Goal: Information Seeking & Learning: Understand process/instructions

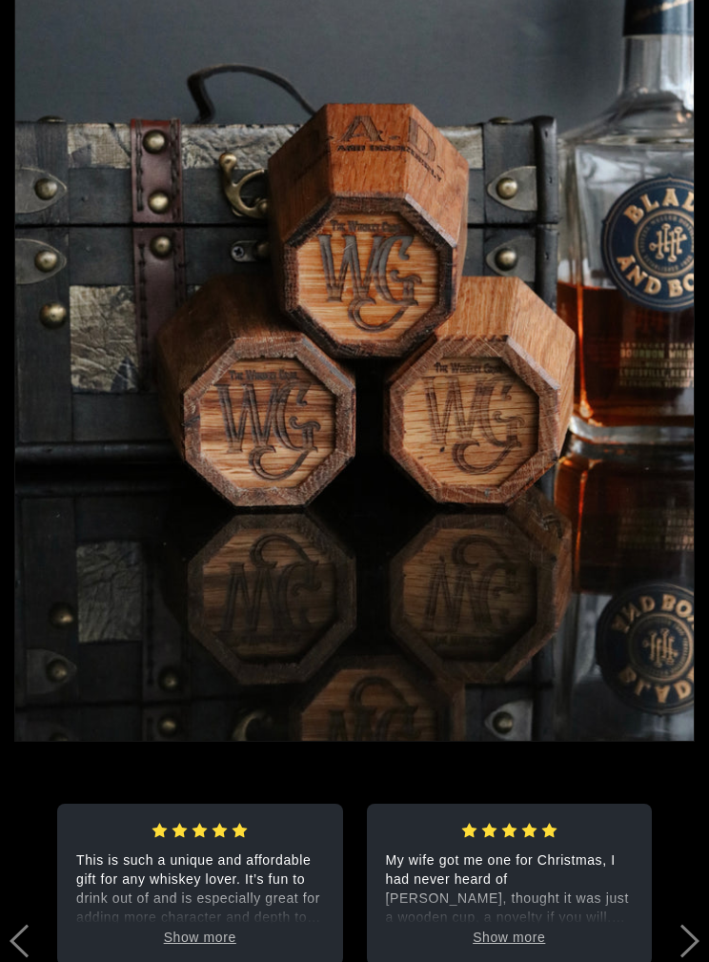
scroll to position [4930, 0]
click at [219, 943] on span "Show more" at bounding box center [200, 936] width 72 height 15
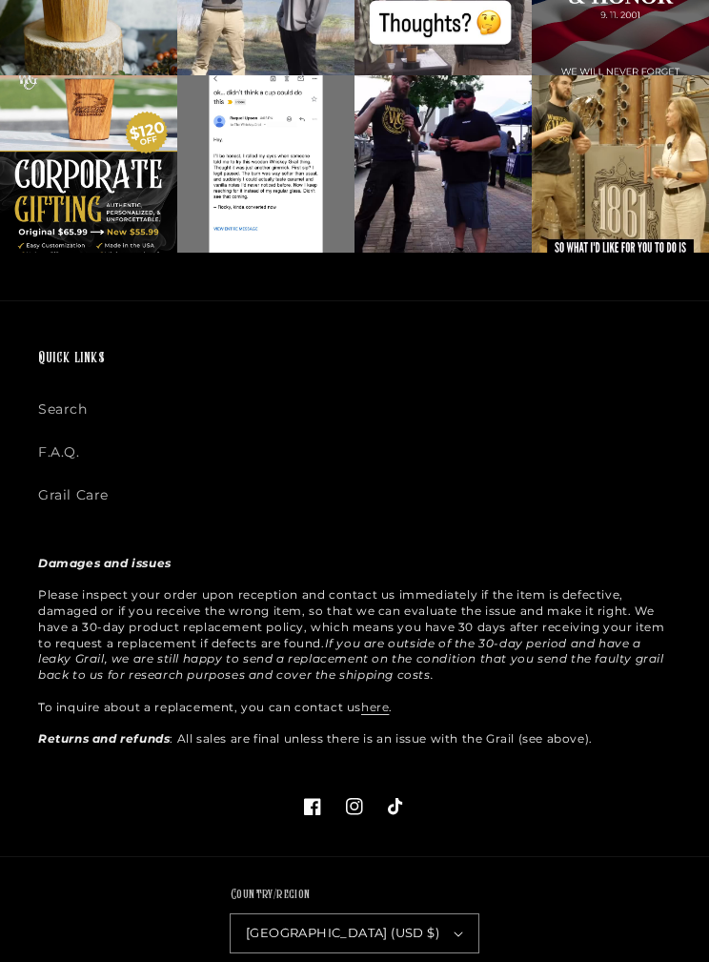
scroll to position [6410, 0]
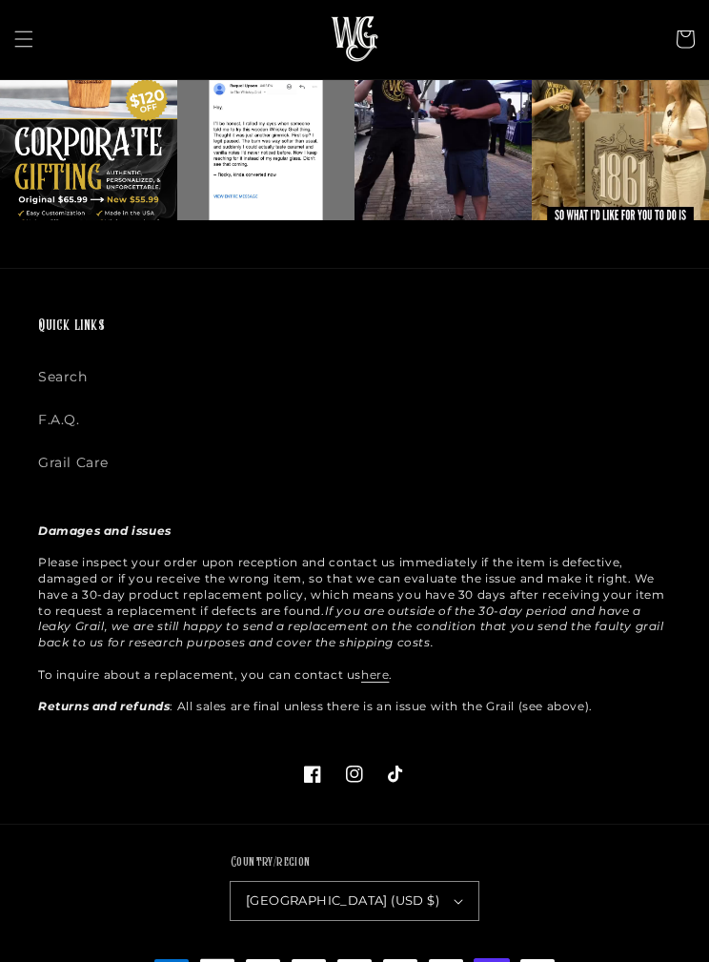
click at [454, 899] on icon "button" at bounding box center [459, 902] width 10 height 6
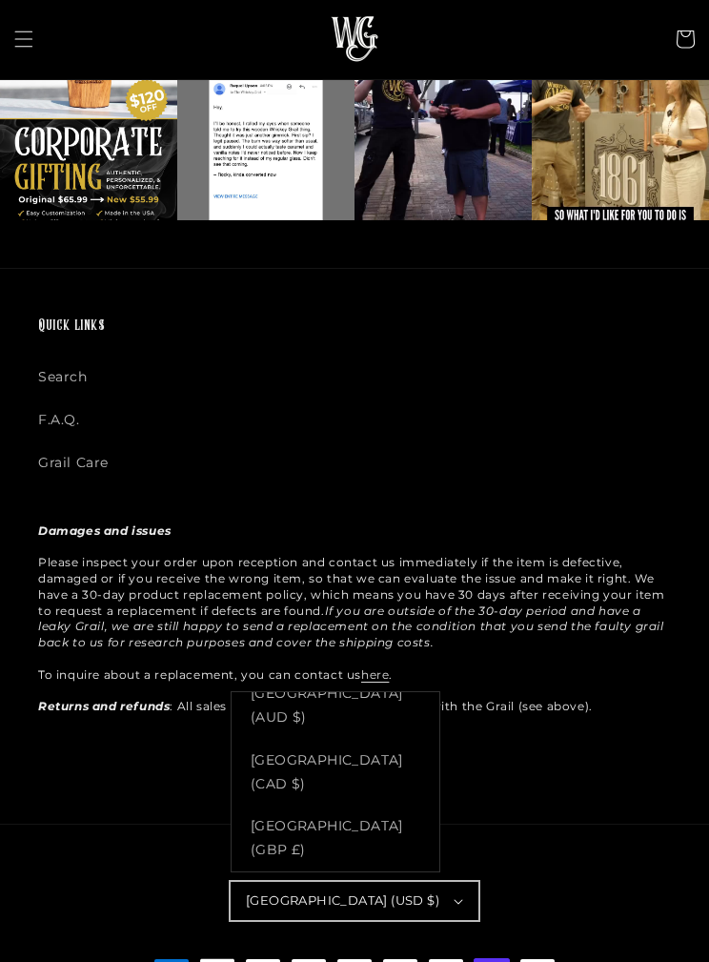
scroll to position [22, 0]
click at [530, 814] on div "Quick links Search F.A.Q. Grail Care Damages and issues Please inspect your ord…" at bounding box center [354, 546] width 709 height 555
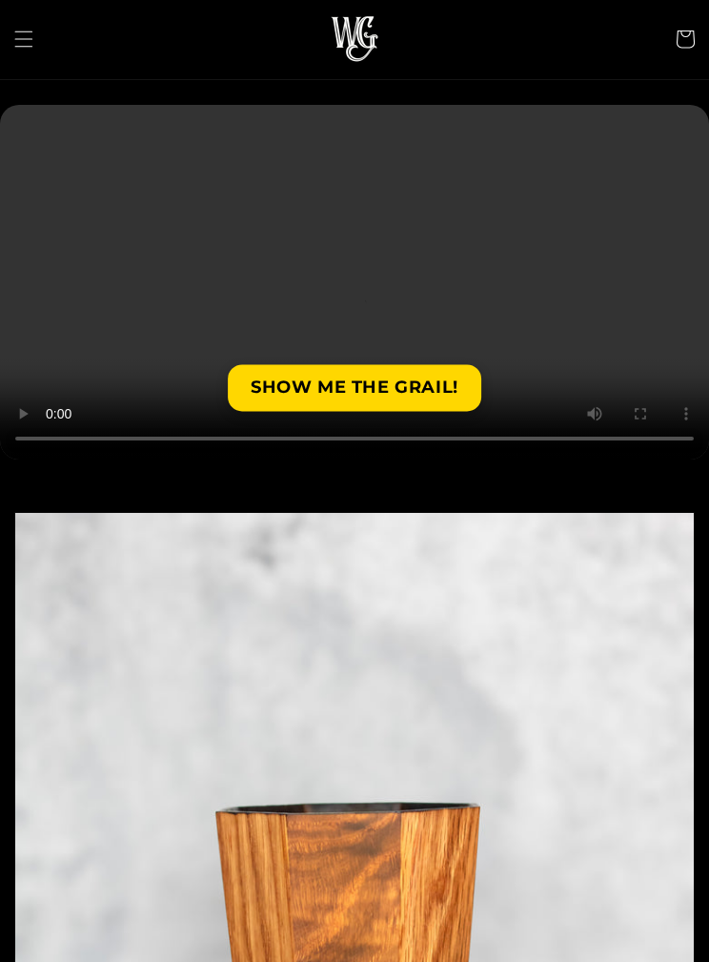
scroll to position [0, 0]
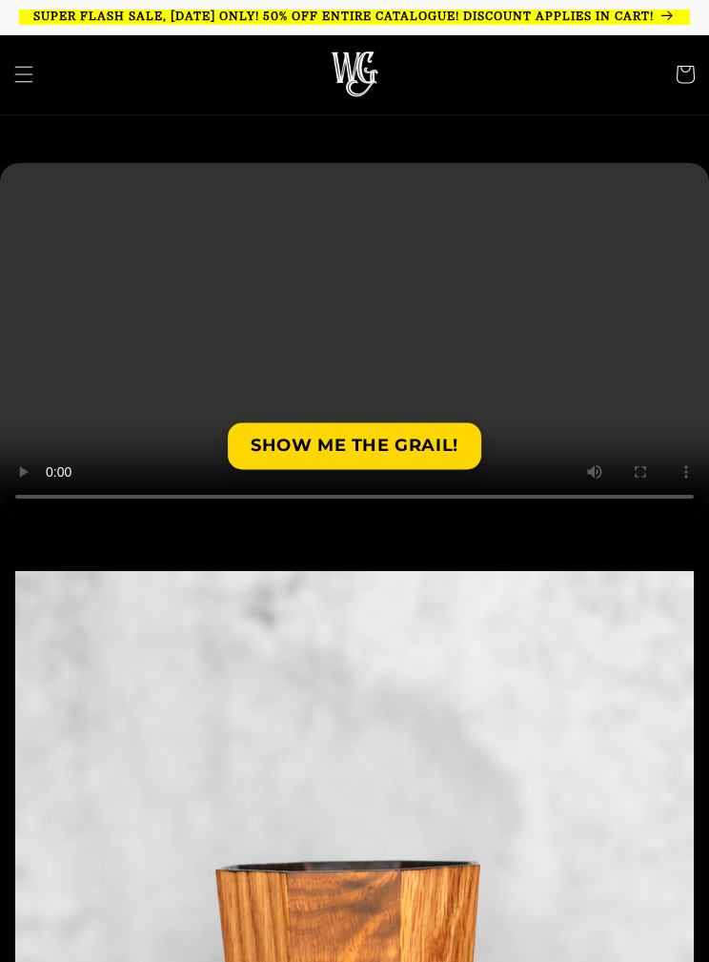
click at [38, 95] on span "Menu" at bounding box center [24, 74] width 42 height 42
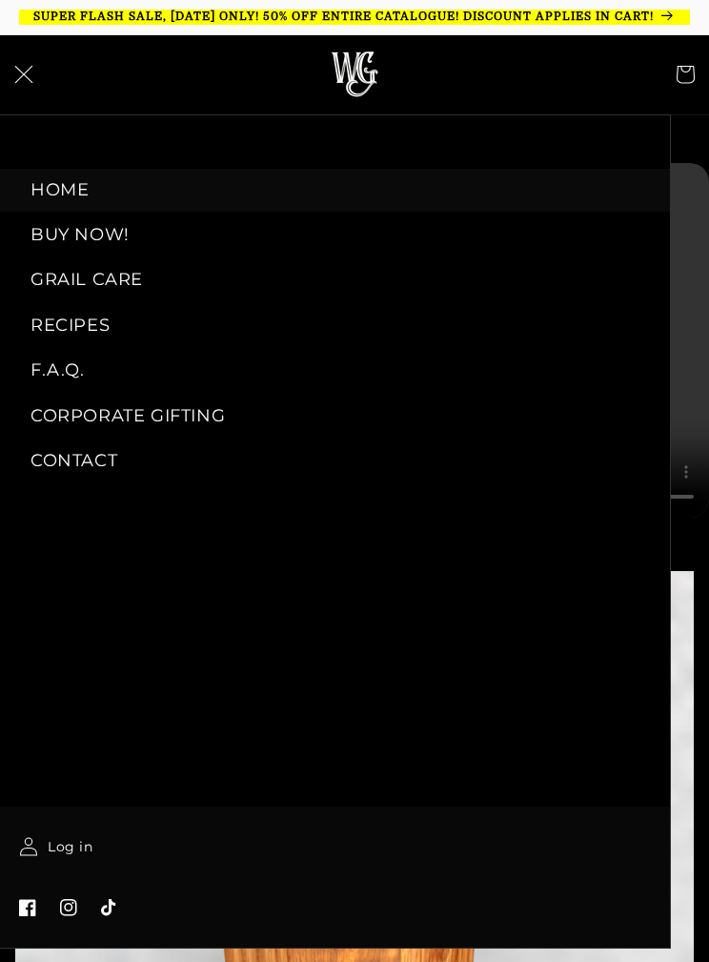
click at [114, 293] on link "GRAIL CARE" at bounding box center [335, 279] width 670 height 43
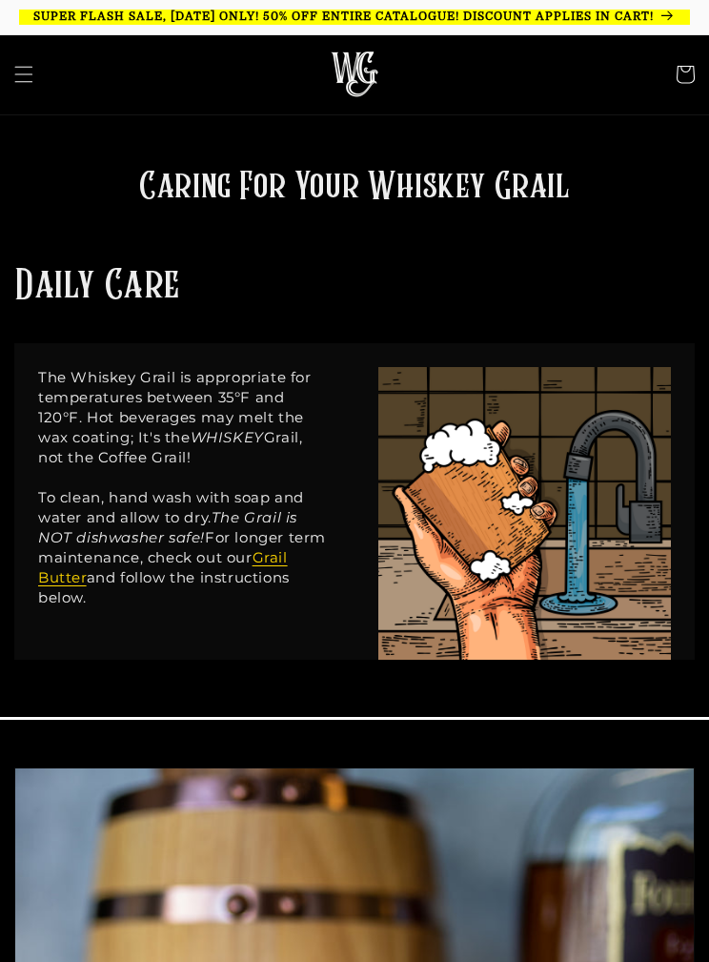
click at [375, 90] on img at bounding box center [355, 74] width 48 height 46
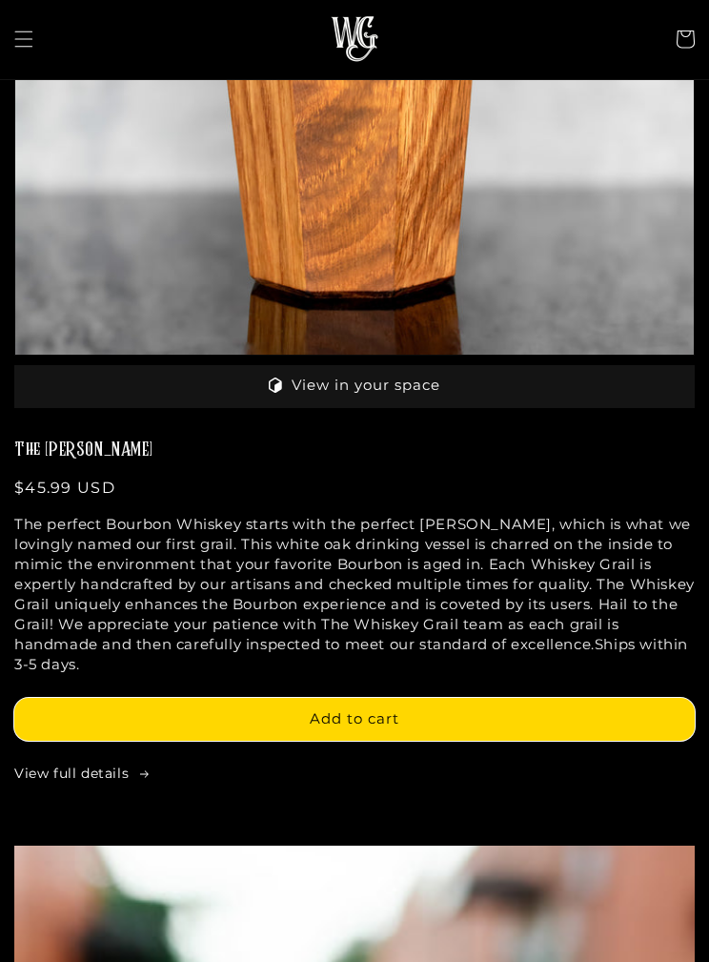
scroll to position [893, 0]
